Goal: Use online tool/utility: Utilize a website feature to perform a specific function

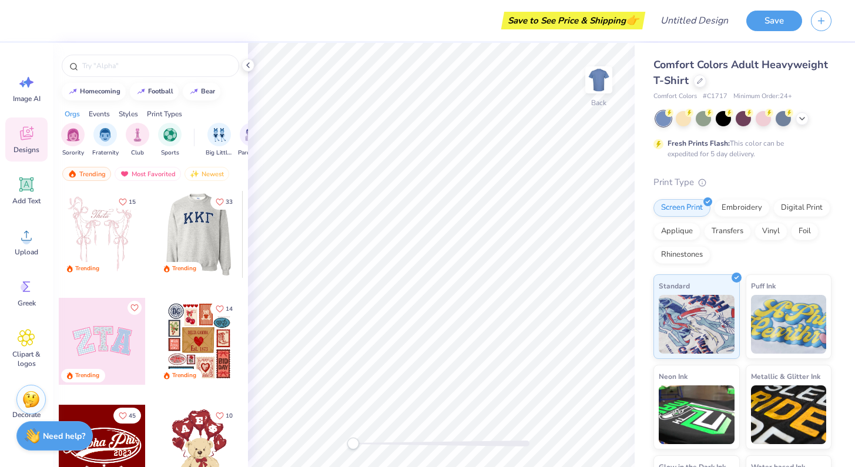
click at [156, 220] on div at bounding box center [112, 234] width 87 height 87
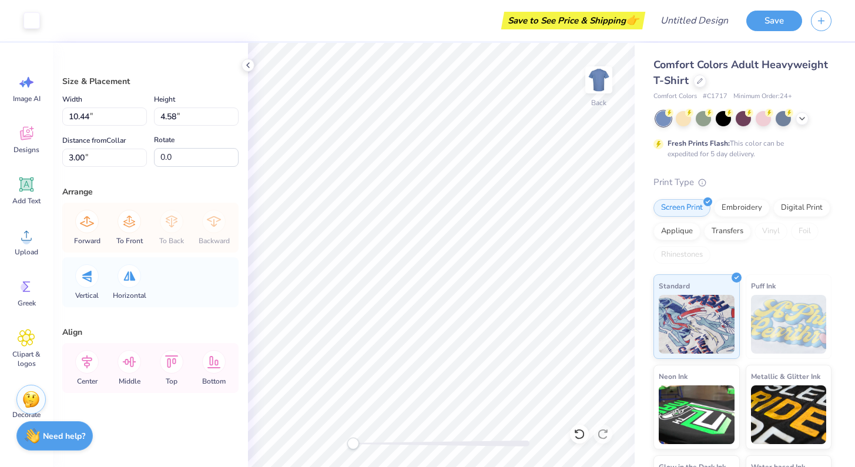
type input "10.26"
type input "4.38"
type input "3.09"
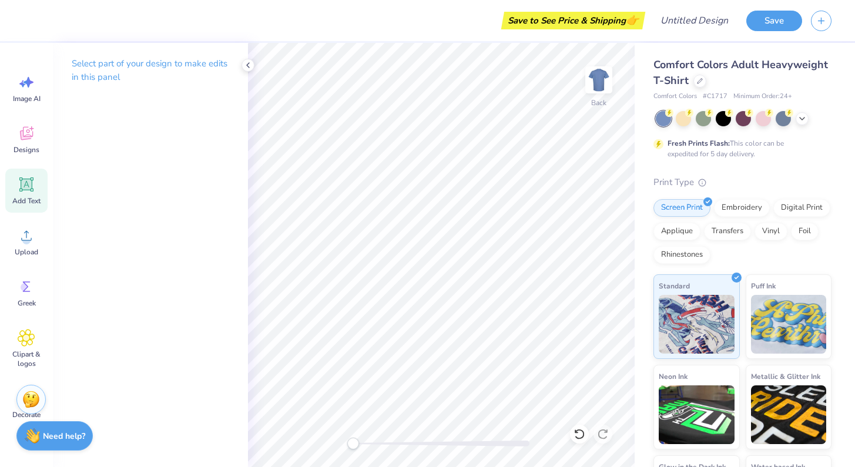
click at [22, 189] on icon at bounding box center [26, 184] width 11 height 11
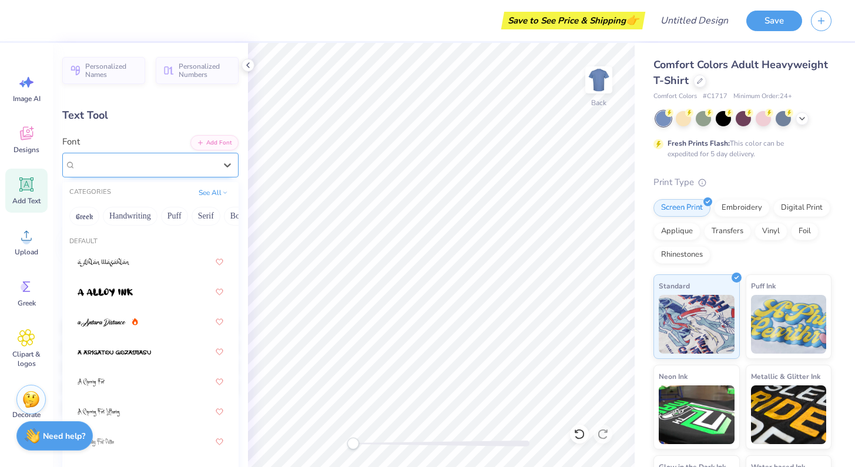
click at [146, 163] on div "Super Dream" at bounding box center [146, 165] width 142 height 18
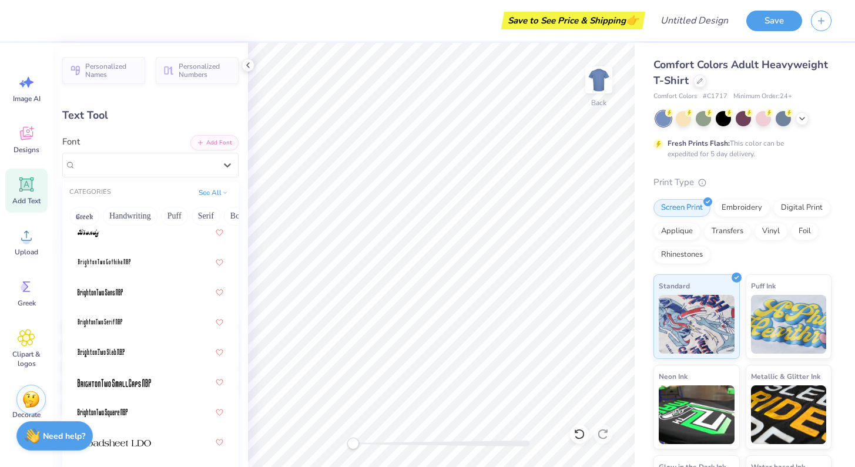
scroll to position [1397, 0]
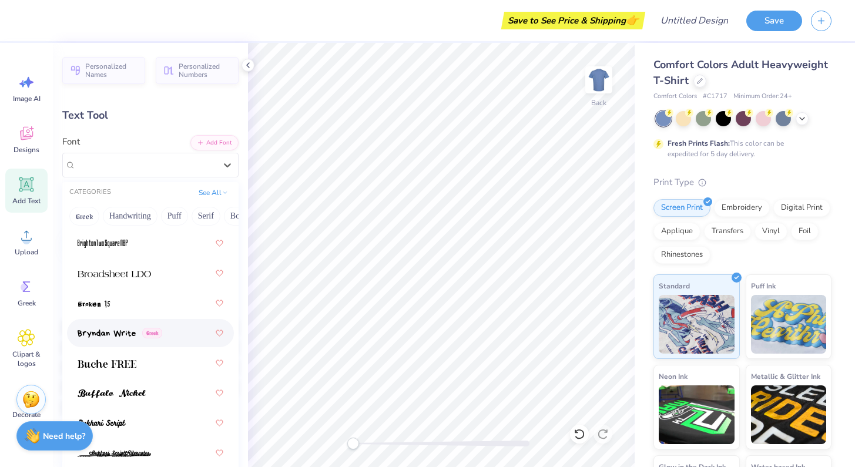
click at [113, 332] on img at bounding box center [107, 334] width 58 height 8
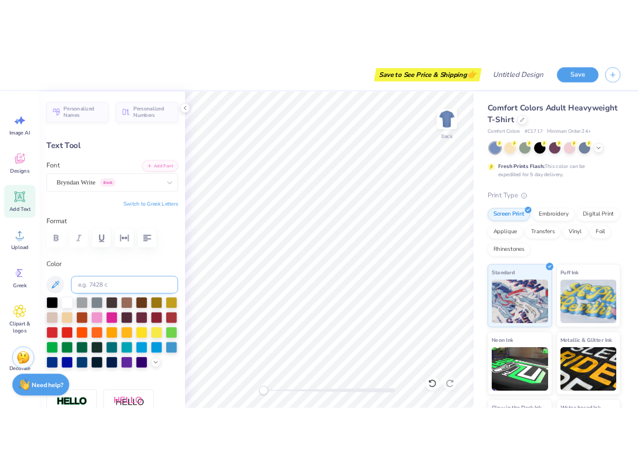
scroll to position [1, 4]
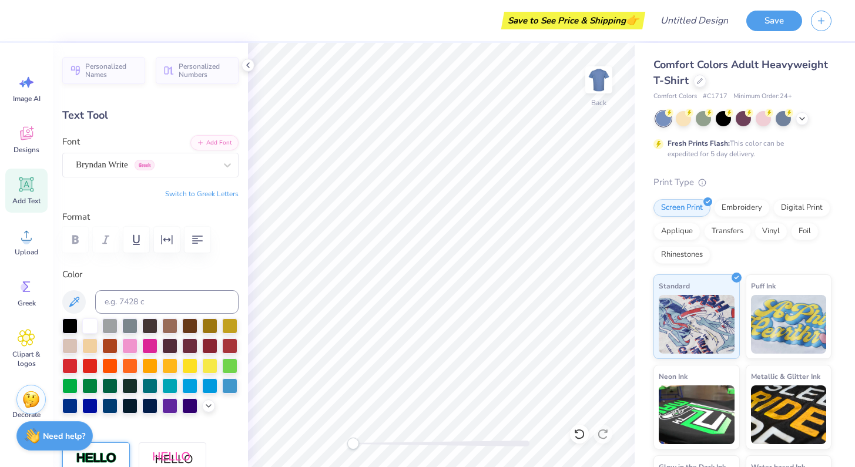
type textarea "like i only mi"
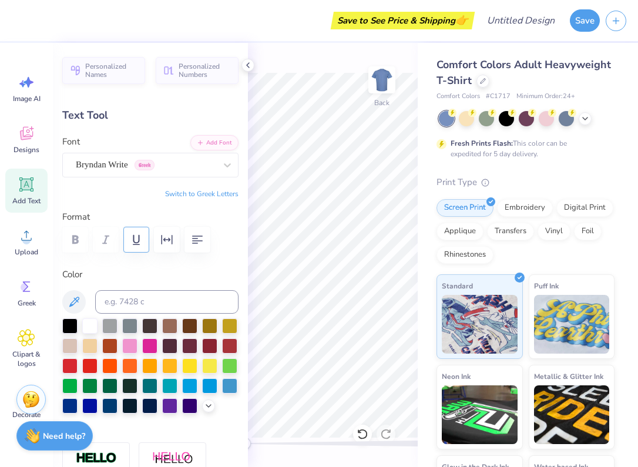
scroll to position [1, 1]
type input "12.69"
type input "2.13"
type input "11.43"
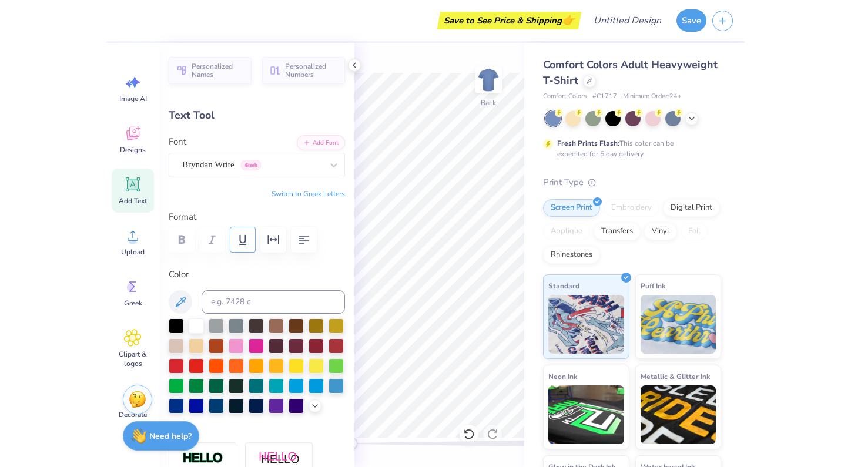
scroll to position [1, 8]
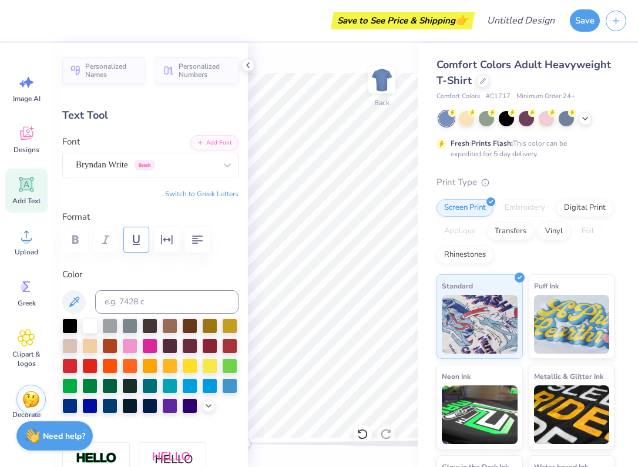
type textarea "like i only minorly wanwant to kmw"
click at [5, 179] on div "Image AI Designs Add Text Upload Greek Clipart & logos Decorate" at bounding box center [26, 255] width 53 height 424
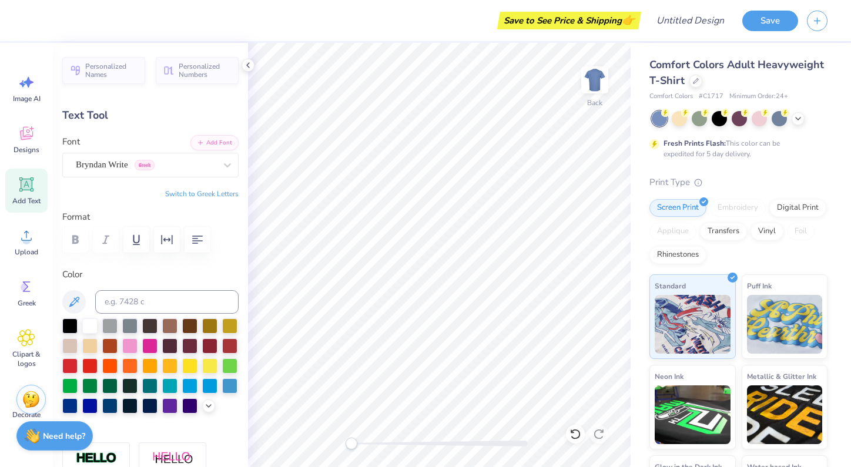
type textarea "like i only minorly want to kmw"
type input "12.54"
type input "0.82"
type input "3.96"
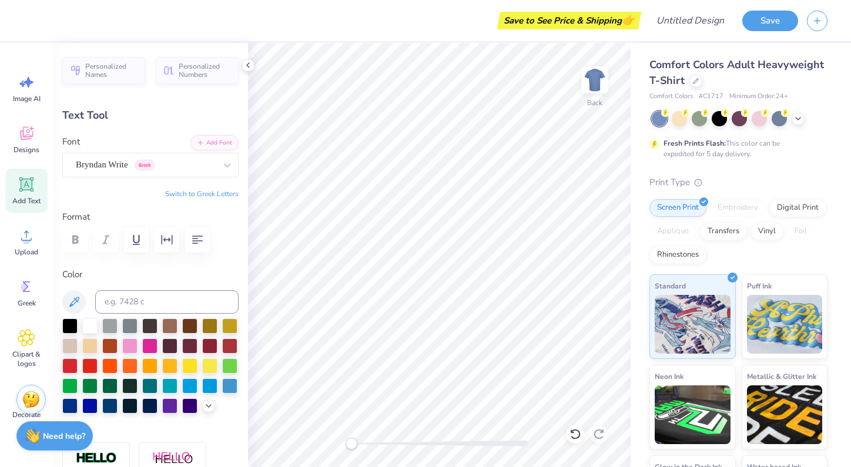
scroll to position [1, 0]
type textarea "like i only minorly want to kms but"
click at [116, 170] on div "Bryndan Write Greek" at bounding box center [146, 165] width 142 height 18
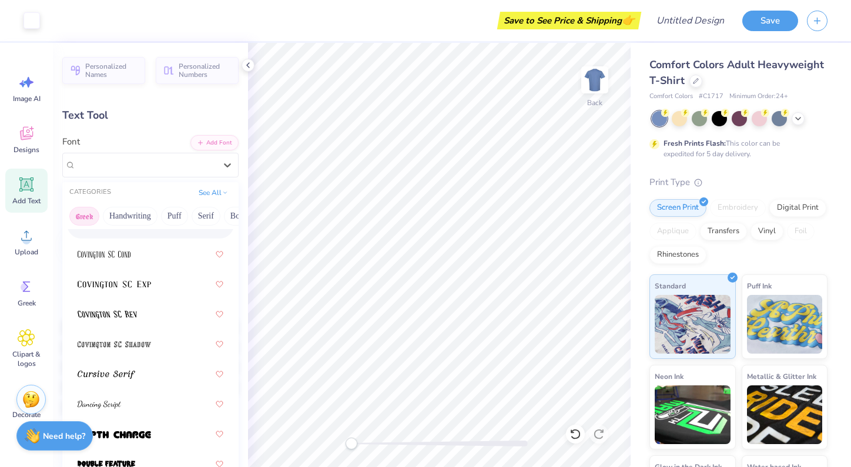
scroll to position [0, 0]
click at [90, 214] on button "Greek" at bounding box center [84, 216] width 30 height 19
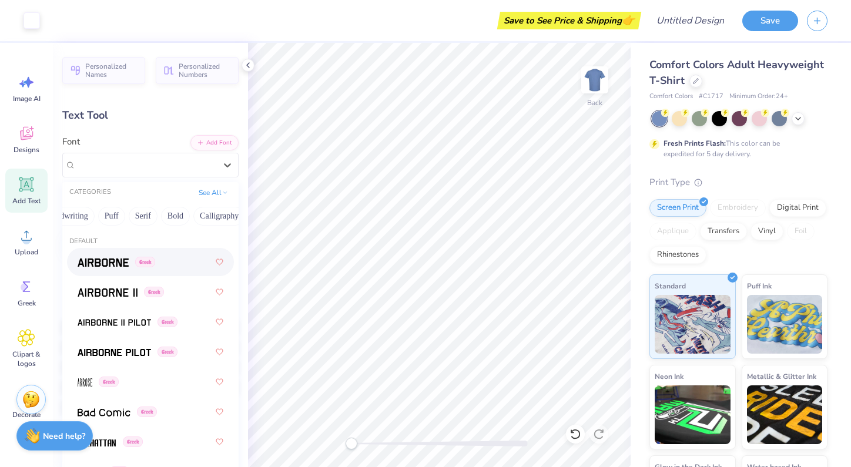
scroll to position [0, 23]
click at [108, 215] on button "Handwriting" at bounding box center [107, 216] width 55 height 19
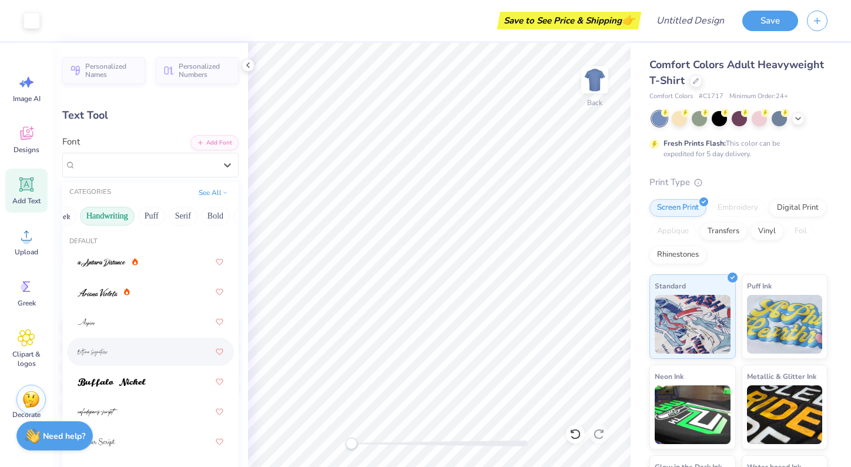
scroll to position [63, 0]
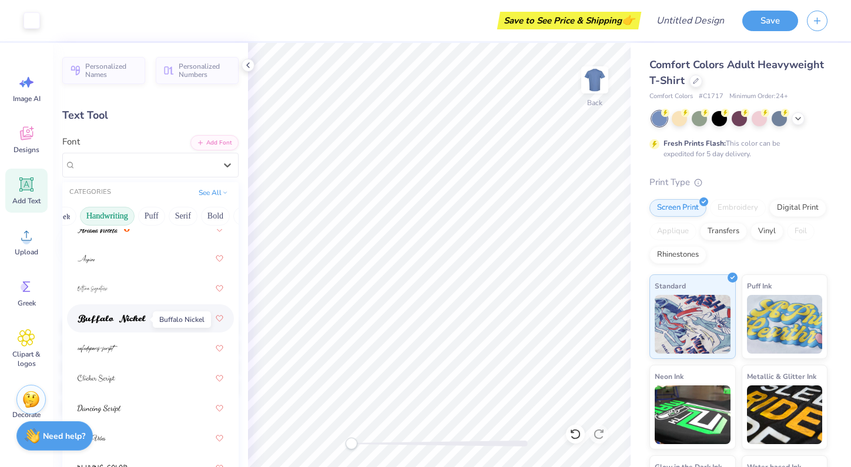
click at [136, 323] on img at bounding box center [112, 319] width 68 height 8
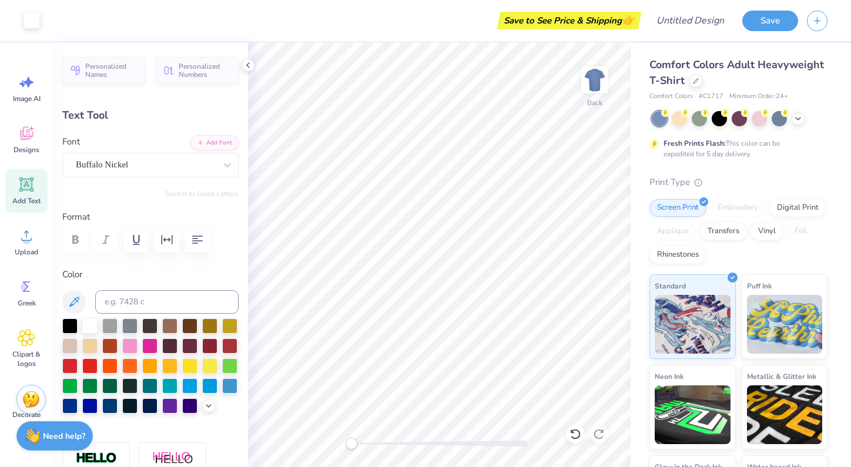
type input "13.43"
type input "0.63"
type input "4.05"
type textarea "like i only minorly want to kms but i'm exctied"
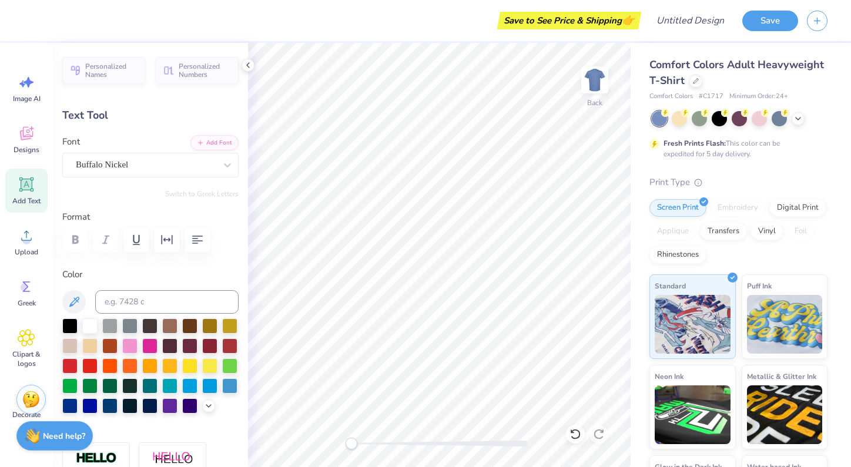
scroll to position [1, 2]
type input "1.55"
type input "3.59"
click at [188, 237] on button "button" at bounding box center [198, 240] width 26 height 26
type textarea "like i only minorly want to kms but i'm excited"
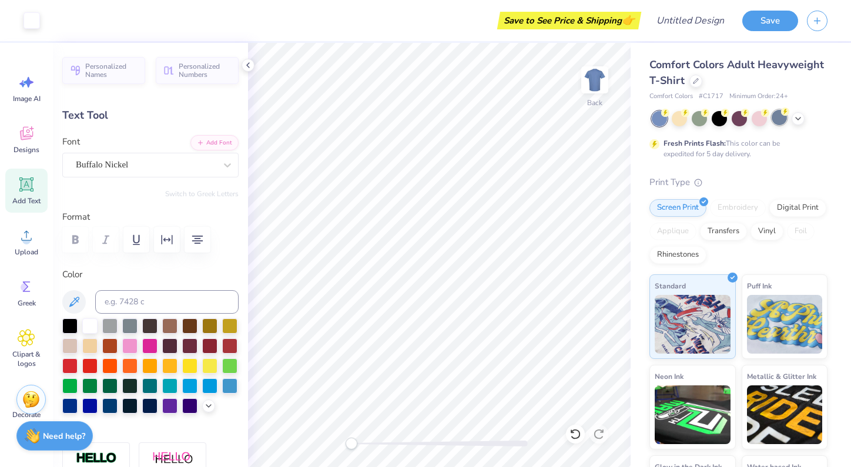
click at [783, 124] on div at bounding box center [779, 117] width 15 height 15
click at [757, 125] on div at bounding box center [759, 117] width 15 height 15
click at [703, 124] on div at bounding box center [699, 117] width 15 height 15
click at [797, 115] on icon at bounding box center [797, 117] width 9 height 9
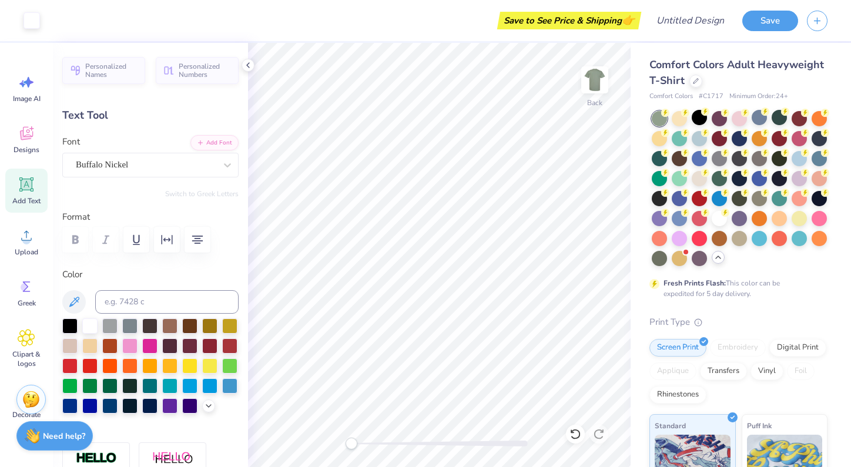
click at [791, 233] on div at bounding box center [740, 188] width 176 height 155
click at [800, 236] on div at bounding box center [799, 237] width 15 height 15
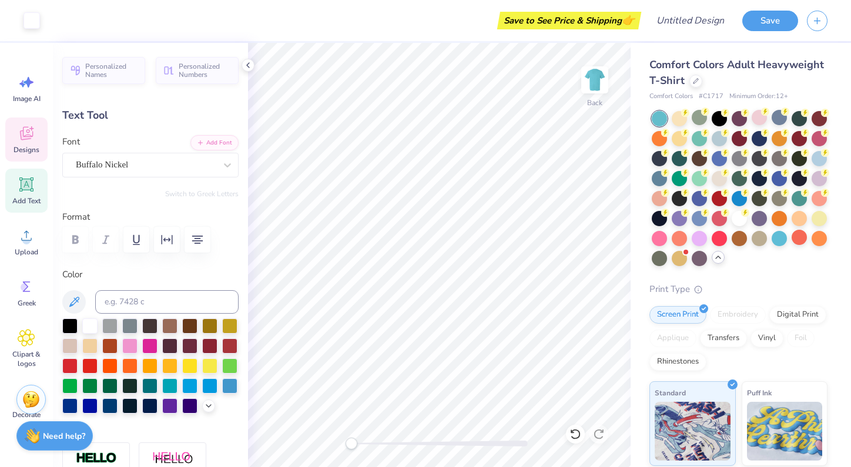
click at [20, 135] on icon at bounding box center [27, 134] width 18 height 18
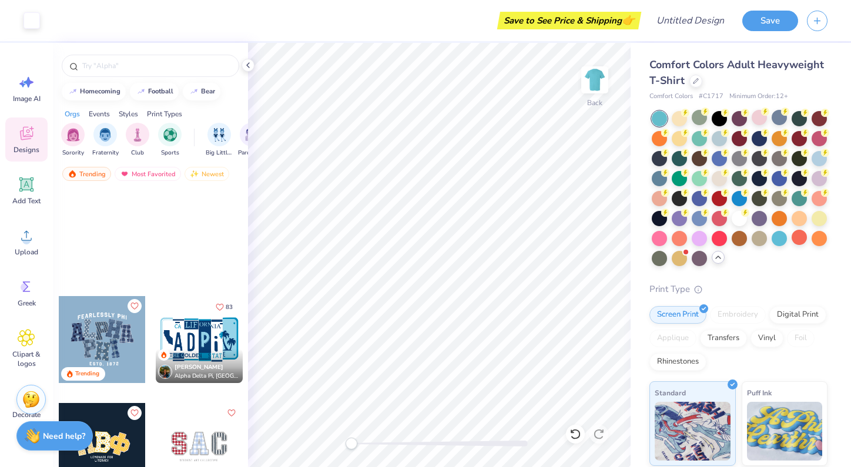
scroll to position [2067, 0]
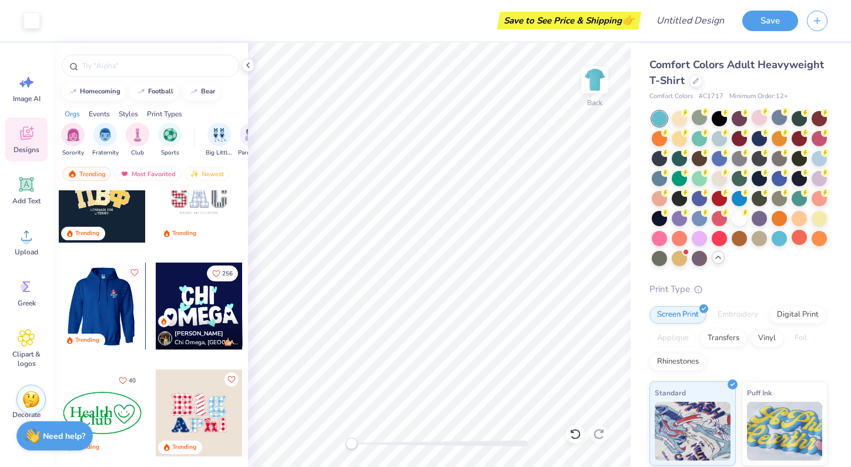
click at [98, 305] on div at bounding box center [101, 306] width 87 height 87
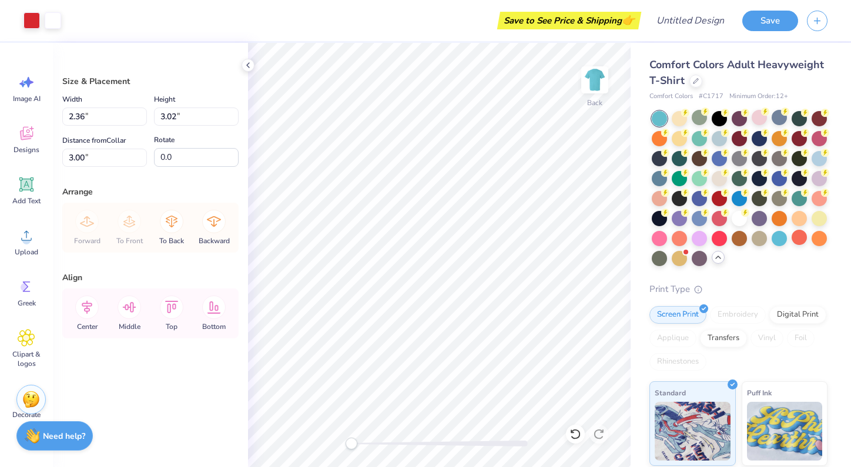
type input "7.42"
type input "9.49"
type input "7.99"
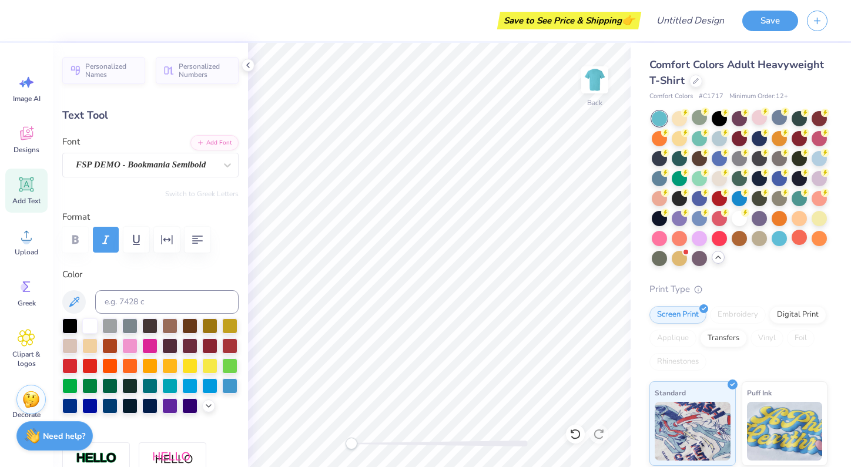
scroll to position [1, 1]
type input "1.64"
type input "1.71"
type input "11.59"
type input "0.99"
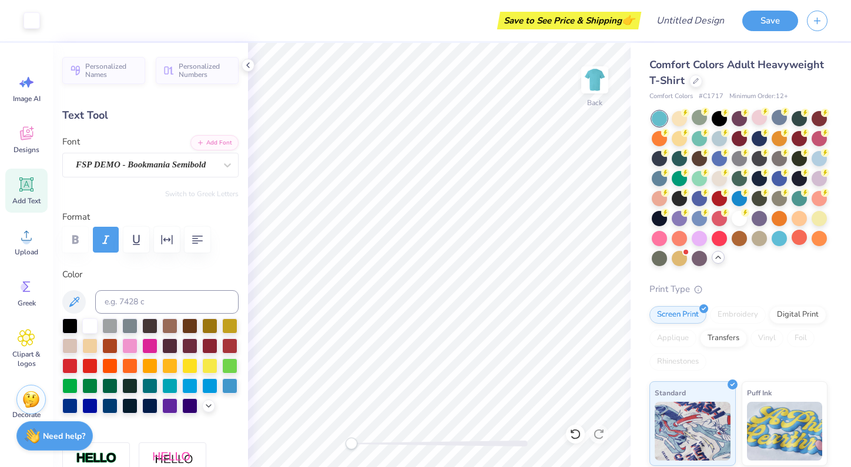
type input "1.94"
type input "10.99"
type input "1.39"
type input "1.99"
type input "7.99"
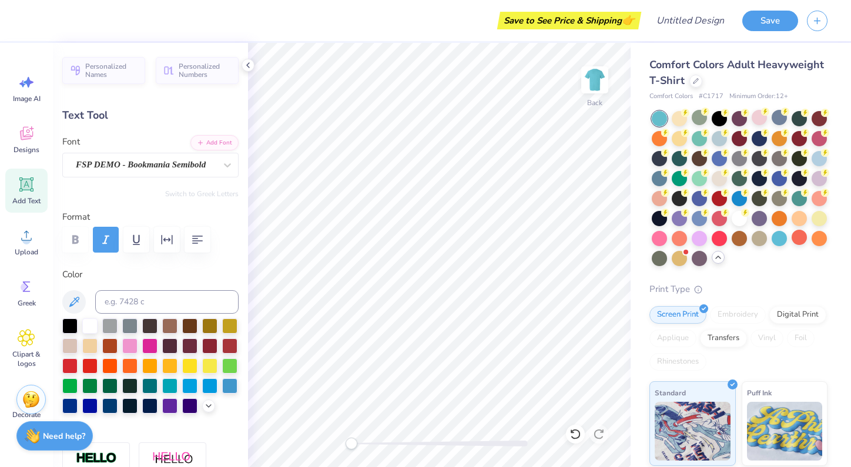
scroll to position [1, 0]
type input "1.64"
type input "1.71"
type input "13.67"
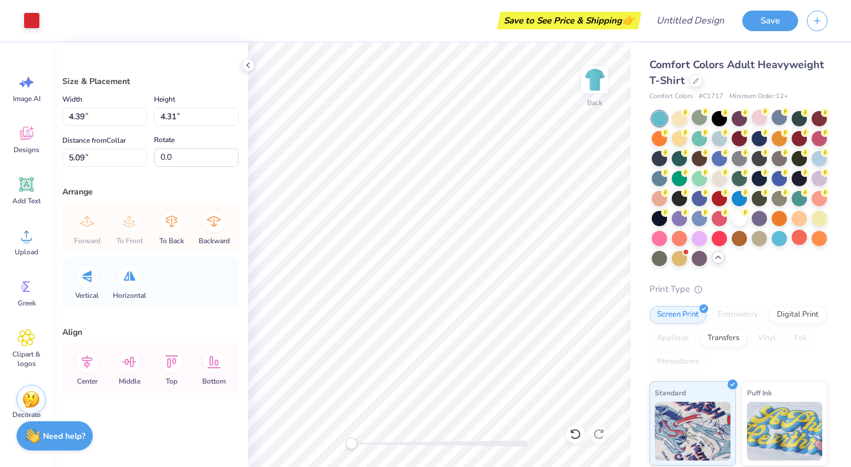
click at [408, 183] on body "Art colors Save to See Price & Shipping 👉 Design Title Save Image AI Designs Ad…" at bounding box center [425, 233] width 851 height 467
click at [430, 447] on li "Send to Back" at bounding box center [454, 452] width 92 height 23
type input "3.71"
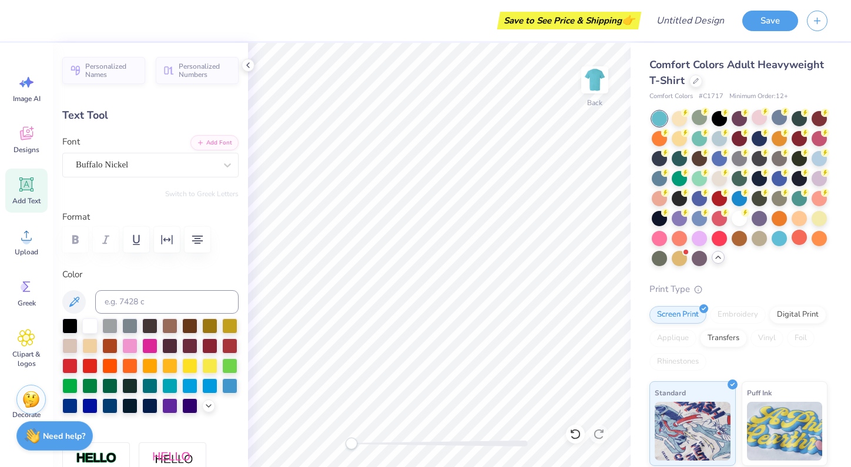
scroll to position [1, 3]
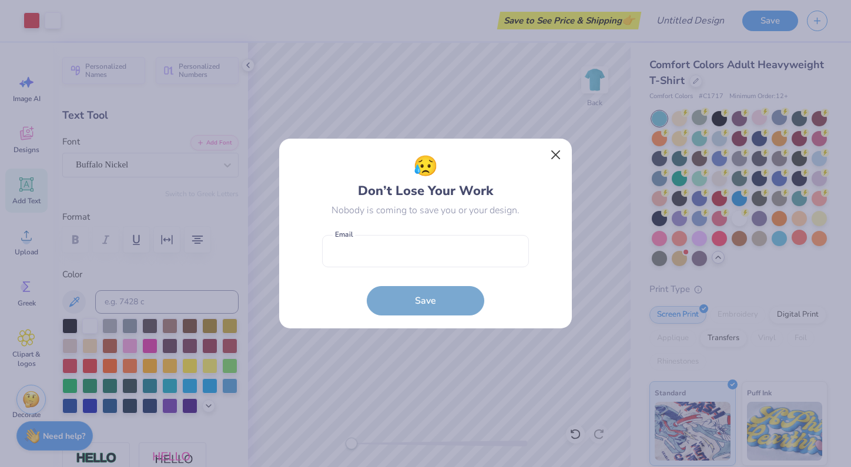
click at [550, 159] on button "Close" at bounding box center [556, 155] width 22 height 22
